Goal: Task Accomplishment & Management: Use online tool/utility

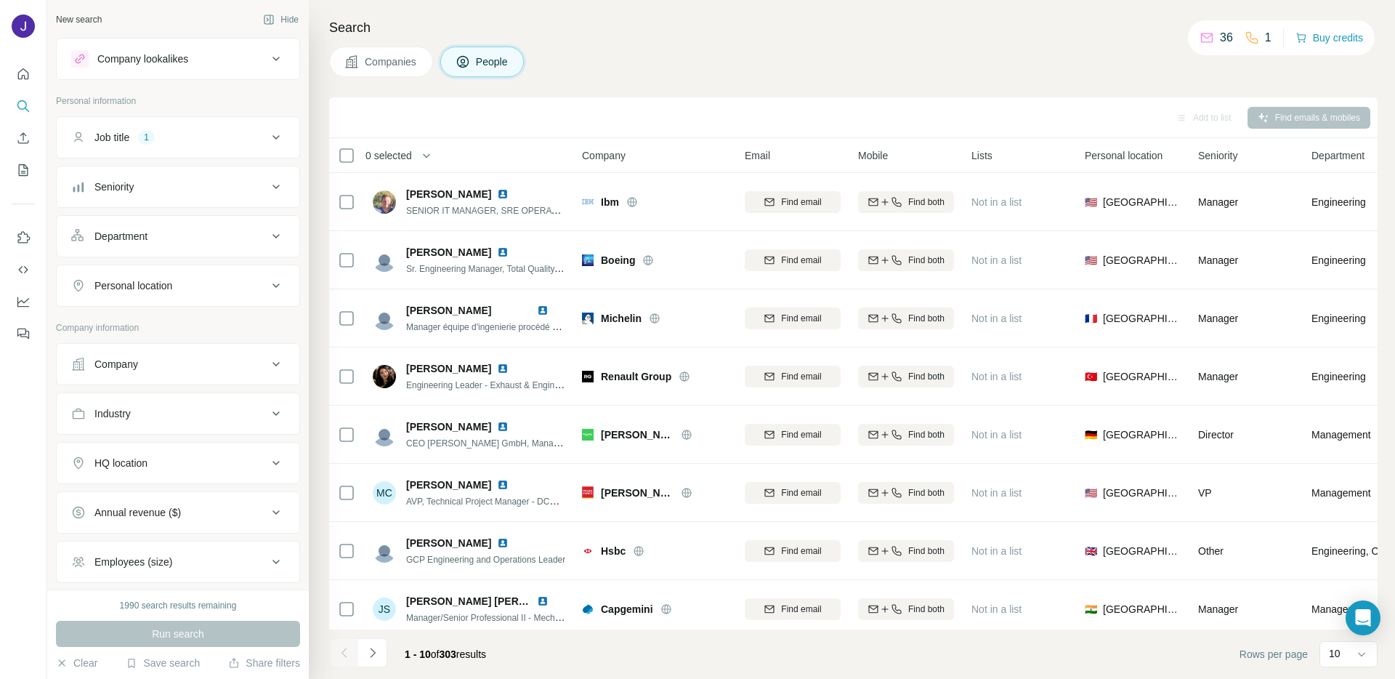
click at [1257, 44] on div "1" at bounding box center [1258, 37] width 27 height 17
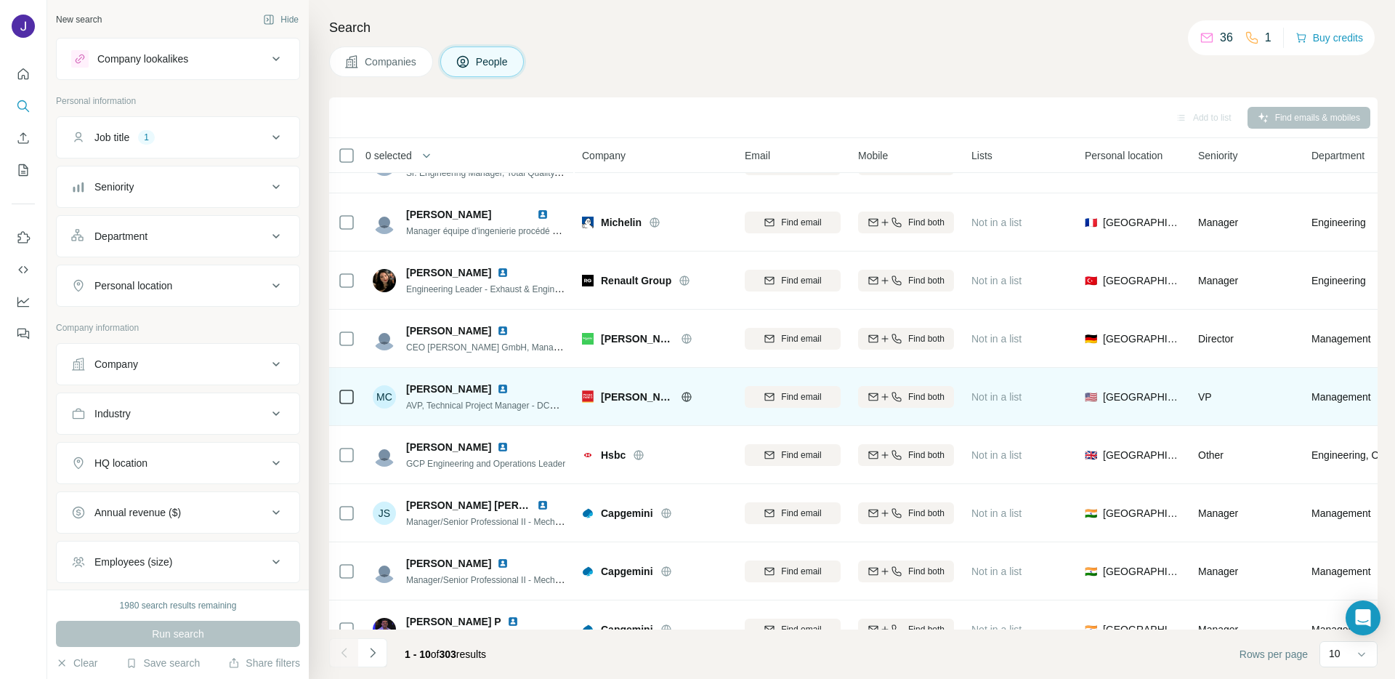
scroll to position [133, 0]
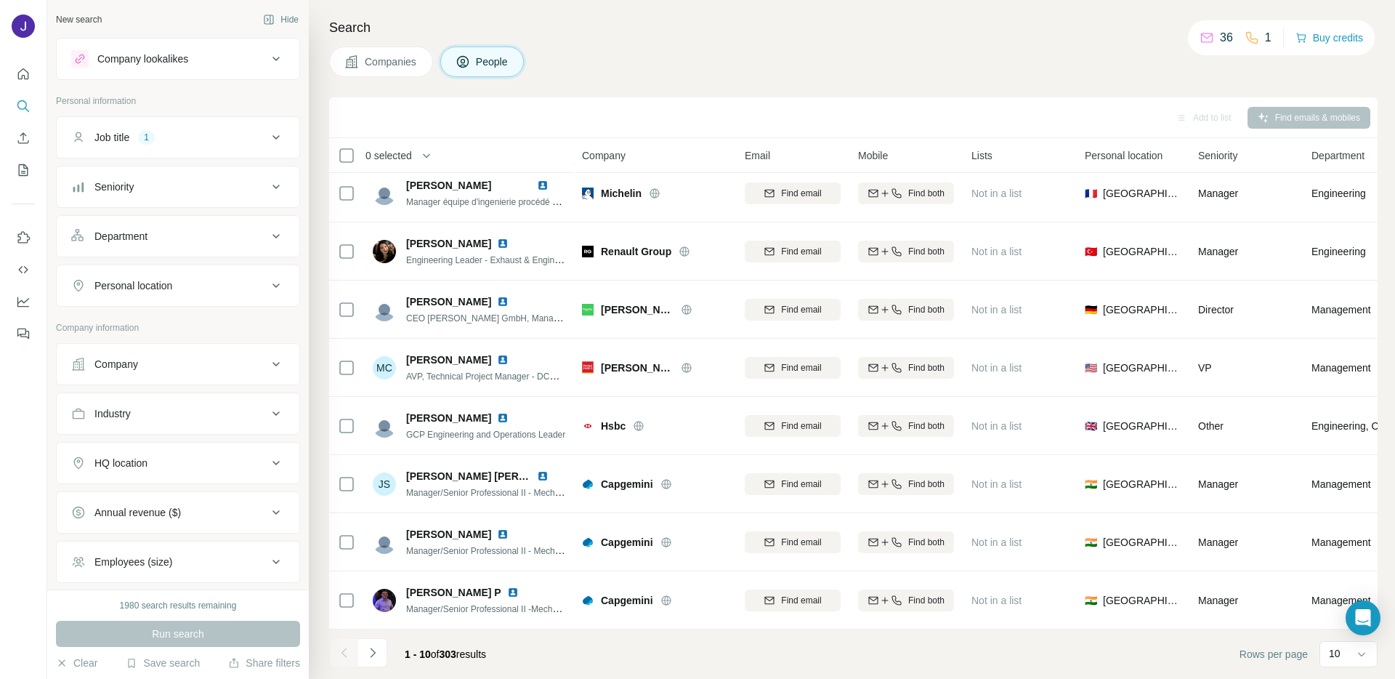
click at [199, 136] on div "Job title 1" at bounding box center [169, 137] width 196 height 15
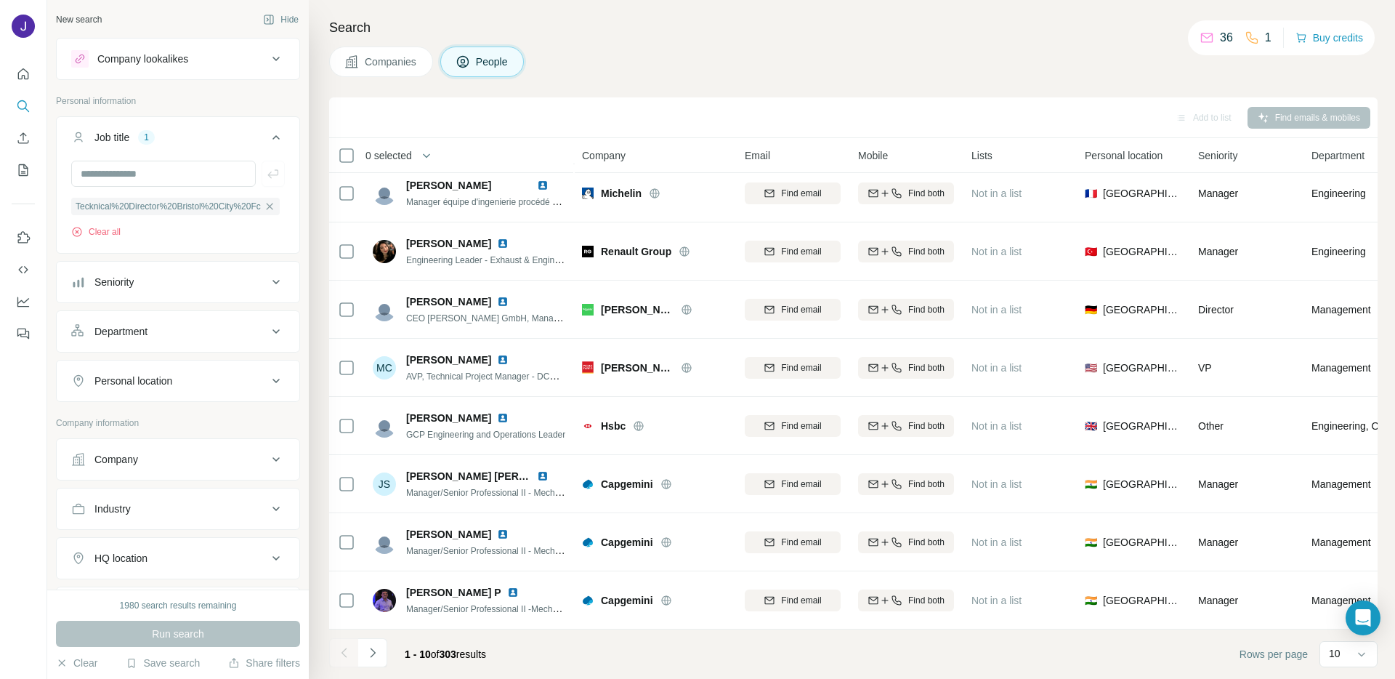
click at [172, 159] on button "Job title 1" at bounding box center [178, 140] width 243 height 41
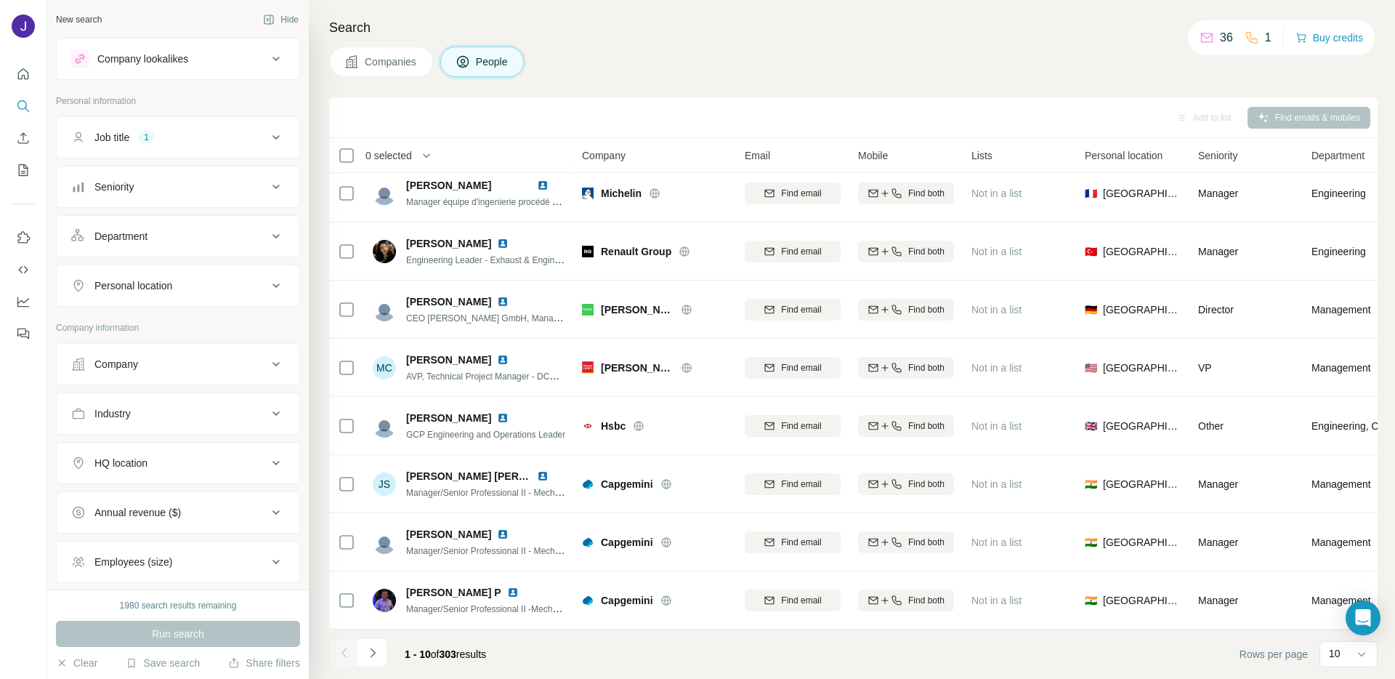
click at [185, 147] on button "Job title 1" at bounding box center [178, 137] width 243 height 35
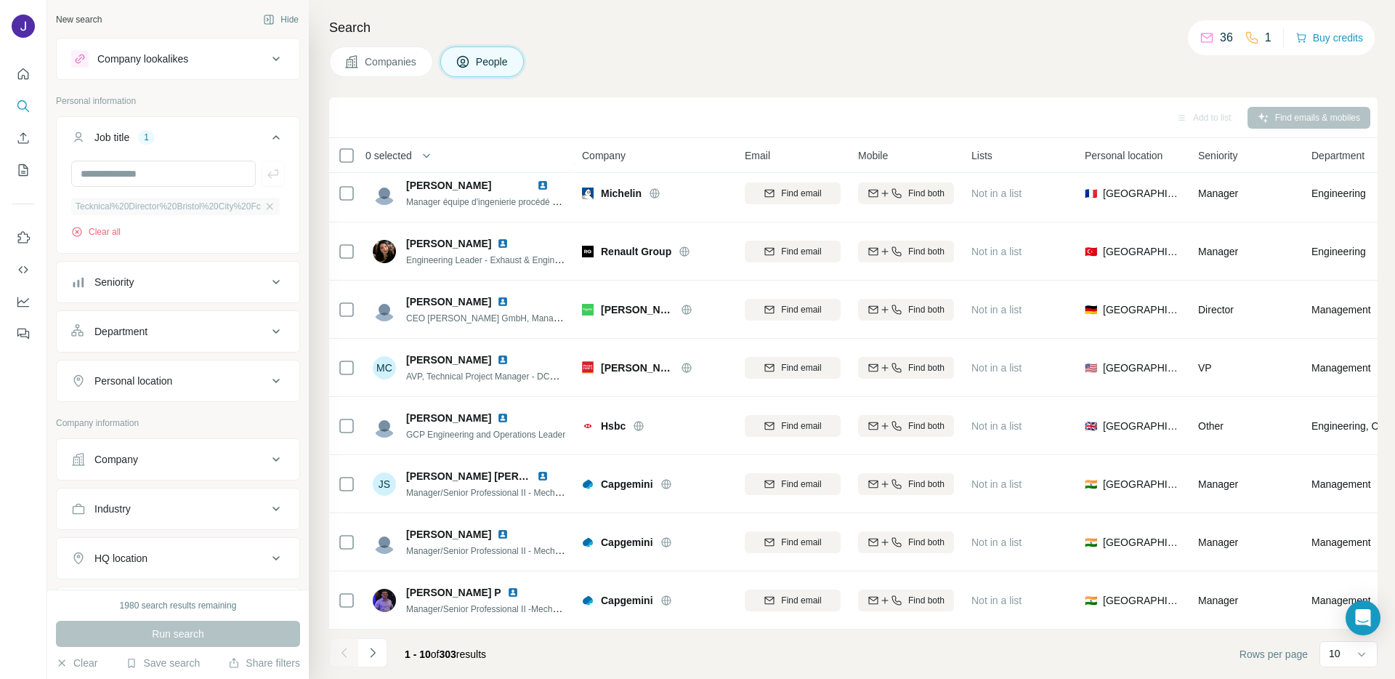
click at [263, 213] on div "Tecknical%20Director%20Bristol%20City%20Fc" at bounding box center [175, 206] width 209 height 17
click at [264, 210] on icon "button" at bounding box center [270, 207] width 12 height 12
click at [167, 180] on input "text" at bounding box center [163, 174] width 185 height 26
type input "**********"
drag, startPoint x: 212, startPoint y: 177, endPoint x: -144, endPoint y: 177, distance: 356.1
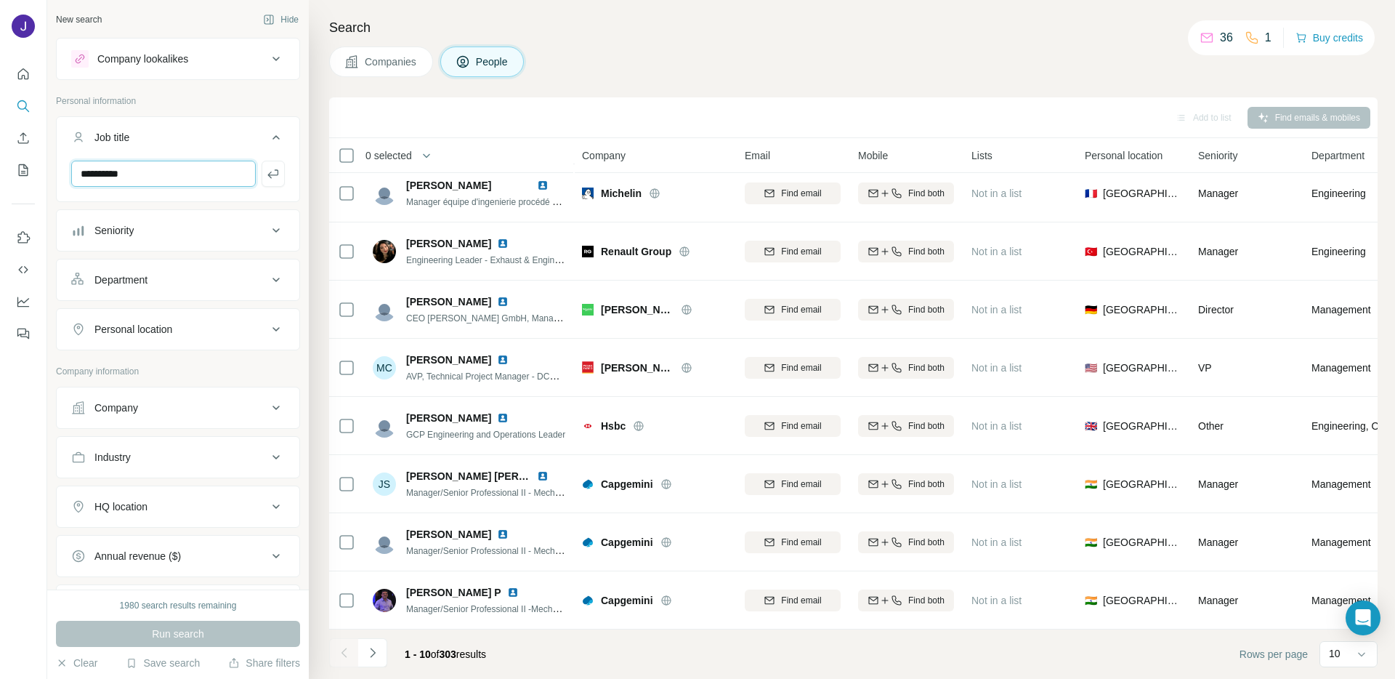
click at [0, 177] on html "**********" at bounding box center [697, 339] width 1395 height 679
click at [278, 140] on button "Job title" at bounding box center [178, 140] width 243 height 41
click at [215, 230] on div "Department" at bounding box center [169, 236] width 196 height 15
click at [155, 273] on input at bounding box center [171, 273] width 180 height 16
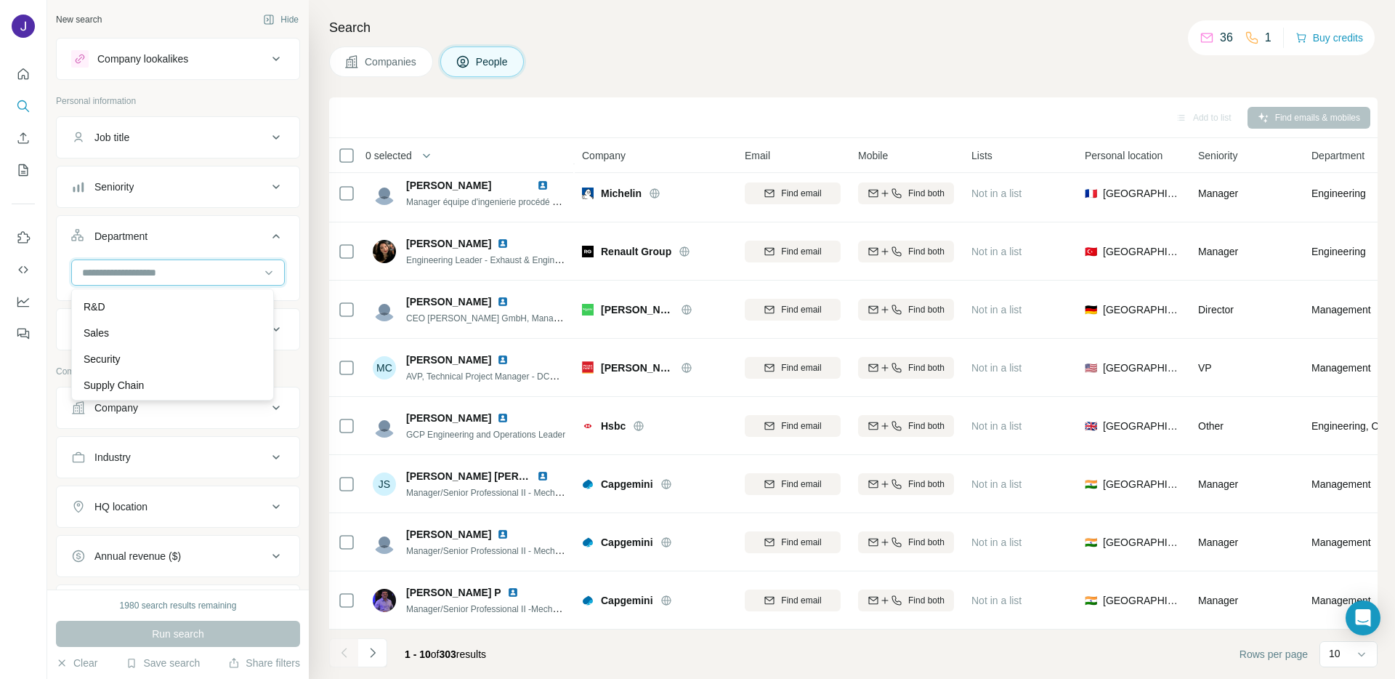
type input "*"
type input "***"
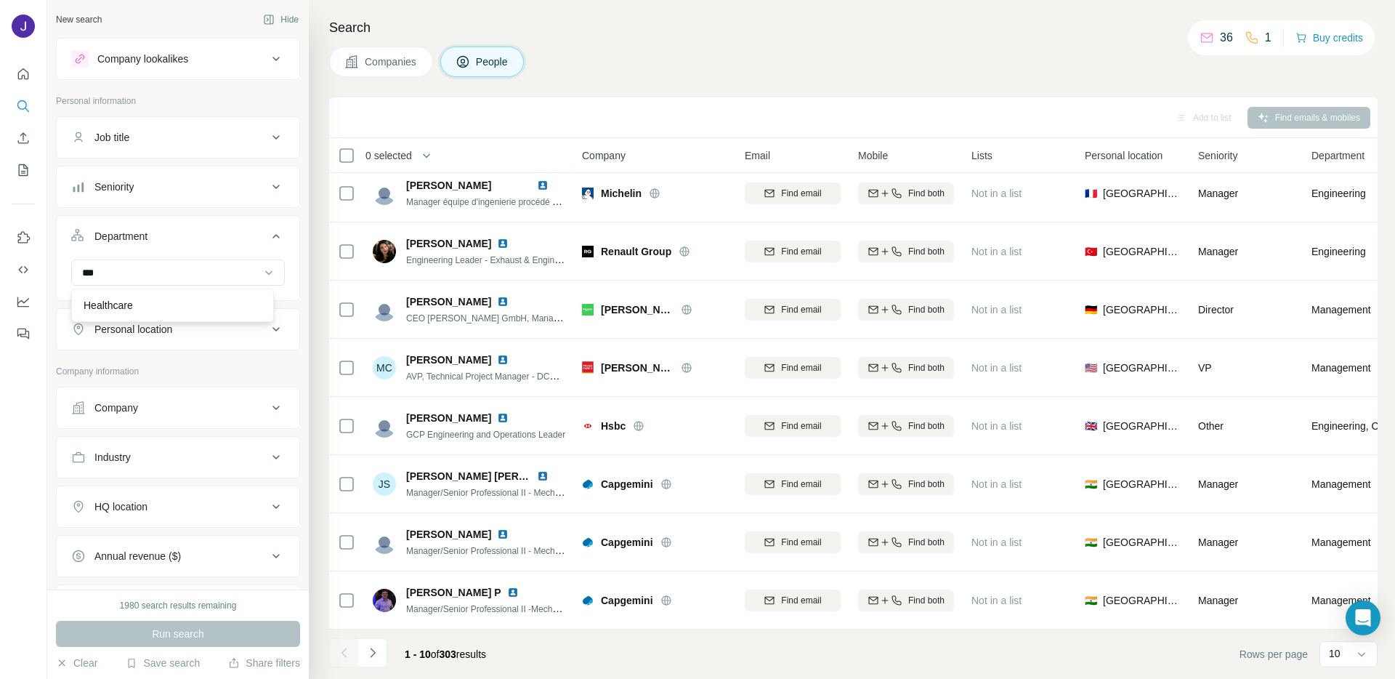
click at [227, 190] on div "Seniority" at bounding box center [169, 187] width 196 height 15
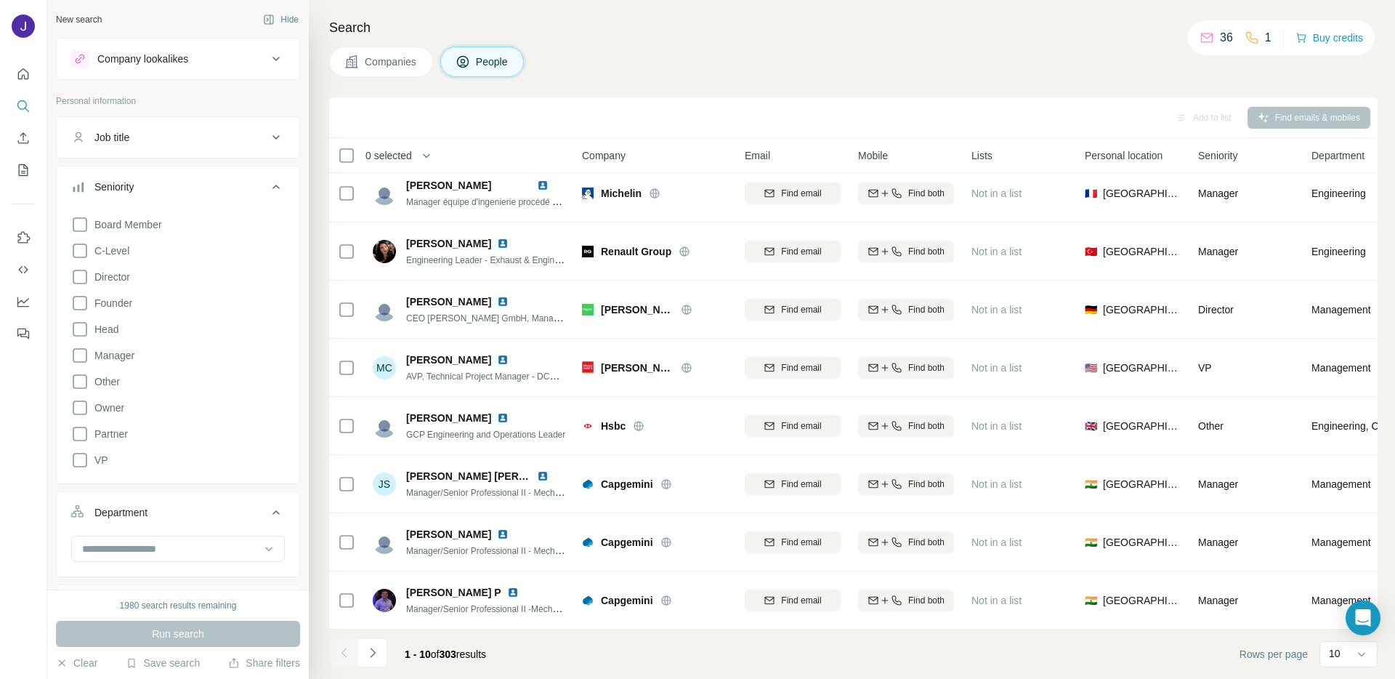
click at [267, 179] on icon at bounding box center [275, 186] width 17 height 17
